Goal: Information Seeking & Learning: Check status

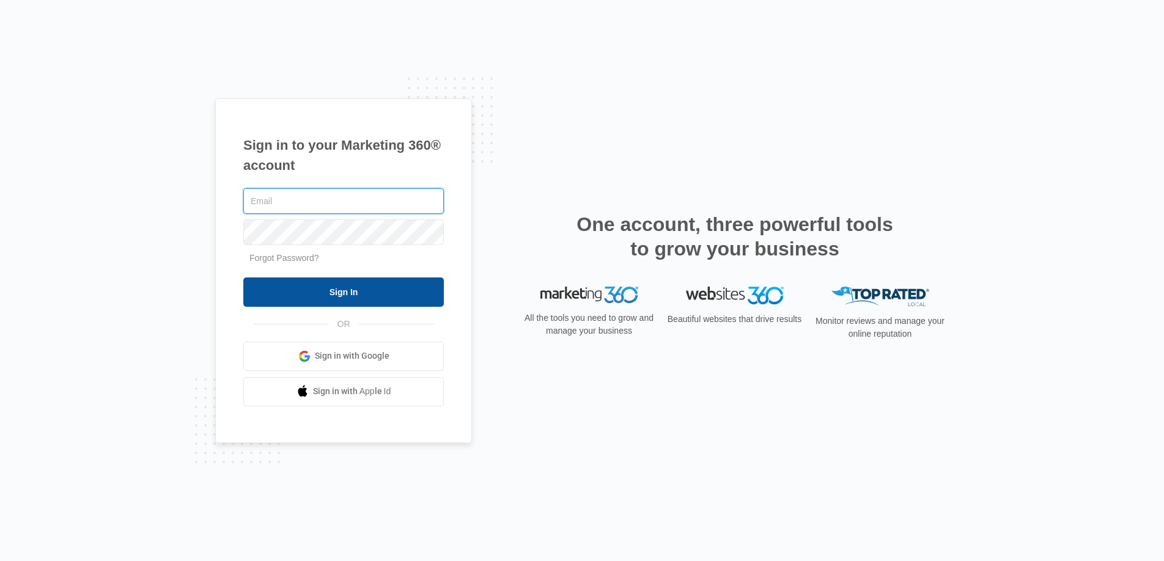
type input "[PERSON_NAME][EMAIL_ADDRESS][PERSON_NAME][DOMAIN_NAME]"
click at [382, 279] on input "Sign In" at bounding box center [343, 292] width 201 height 29
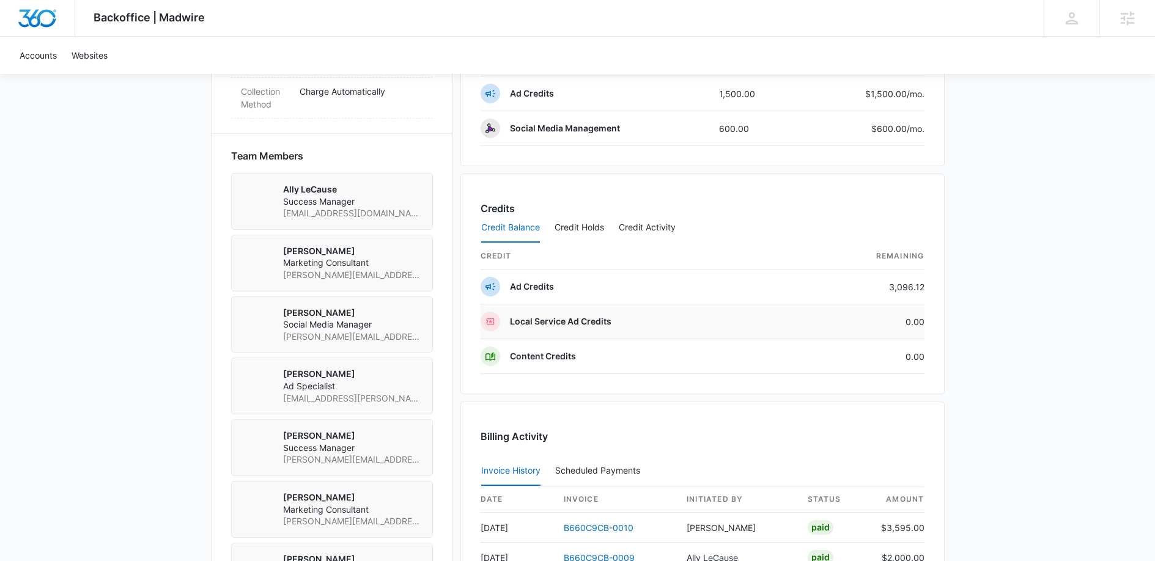
scroll to position [1084, 0]
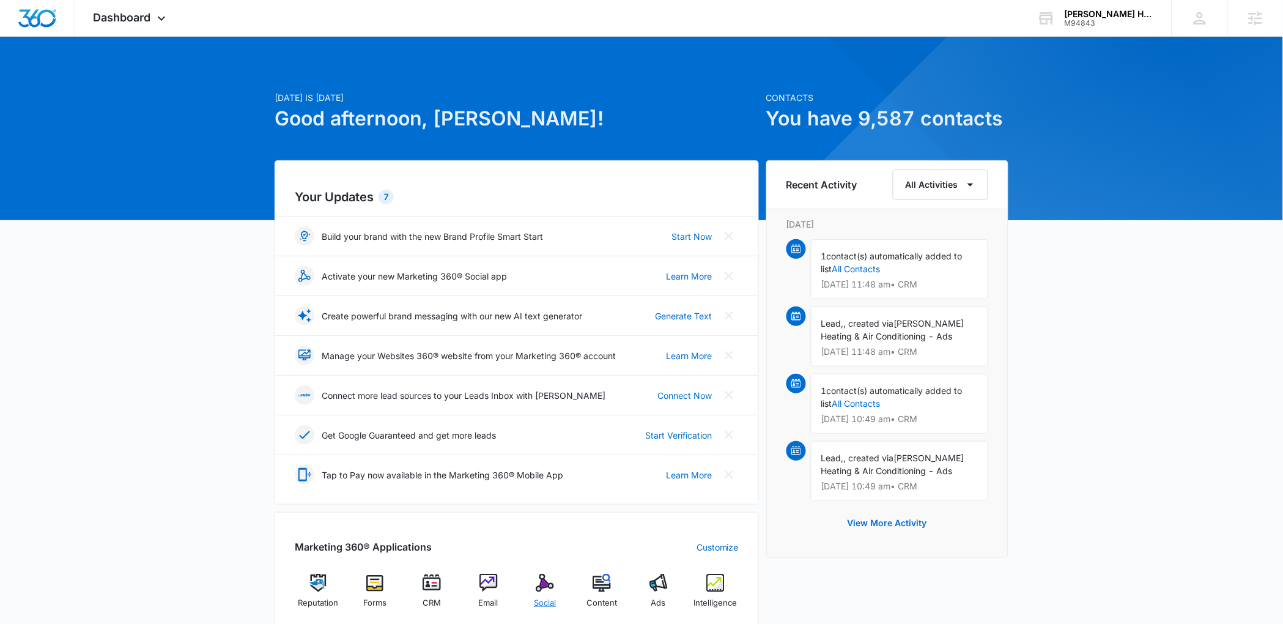
click at [530, 580] on div "Social" at bounding box center [545, 596] width 47 height 44
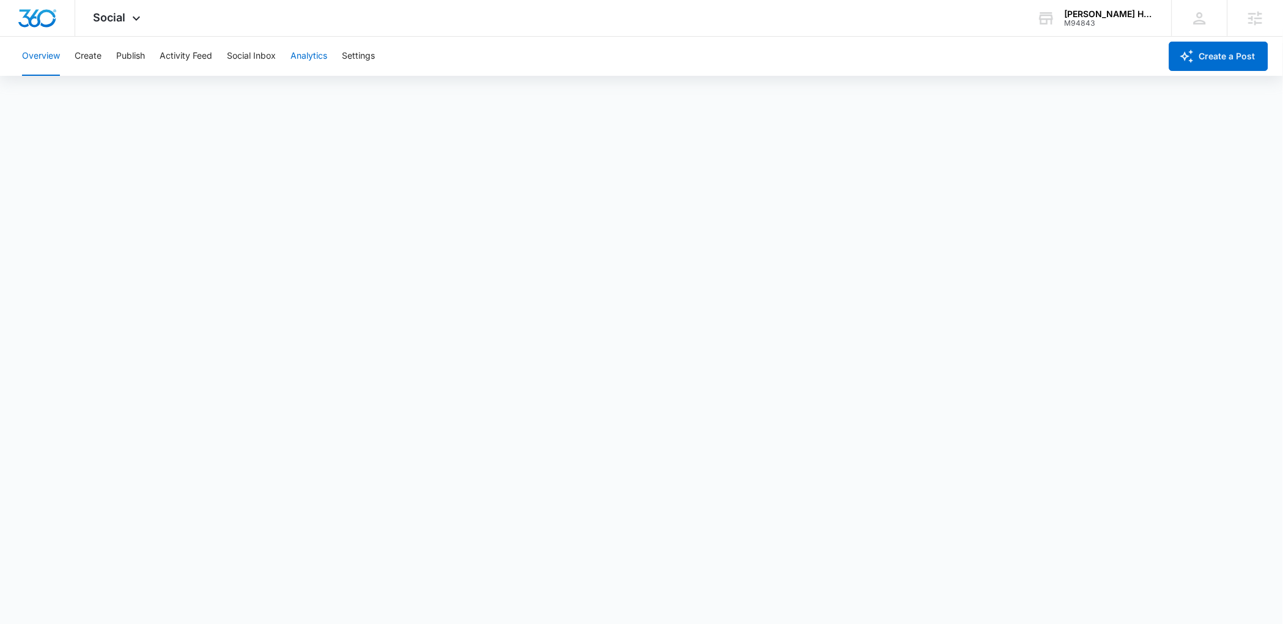
click at [322, 65] on button "Analytics" at bounding box center [308, 56] width 37 height 39
click at [402, 93] on button "Reports" at bounding box center [401, 93] width 31 height 34
